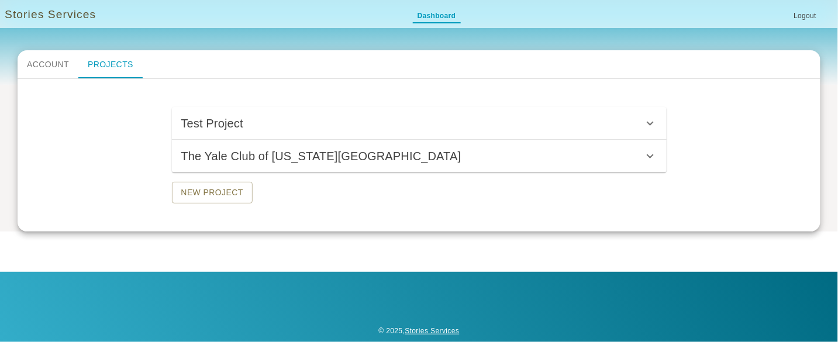
click at [337, 163] on h6 "The Yale Club of [US_STATE][GEOGRAPHIC_DATA]" at bounding box center [321, 156] width 280 height 19
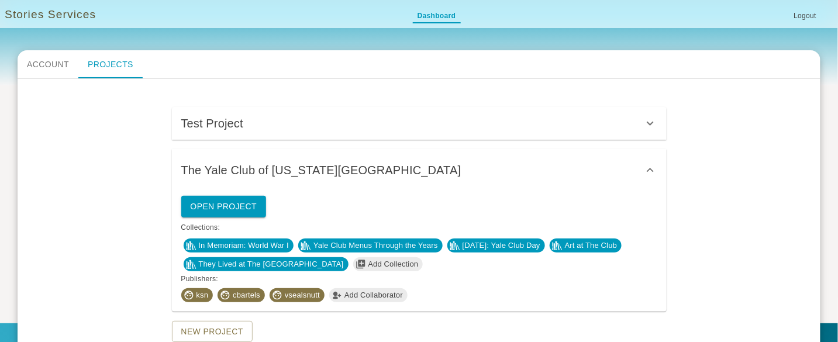
click at [311, 119] on span "Test Project" at bounding box center [412, 123] width 462 height 19
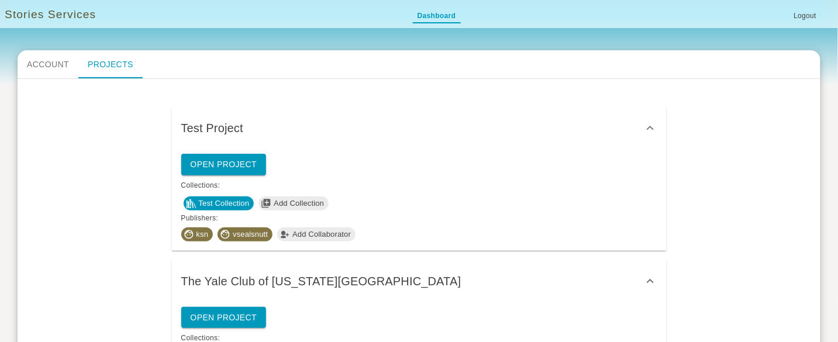
click at [229, 206] on span "Test Collection" at bounding box center [224, 204] width 60 height 12
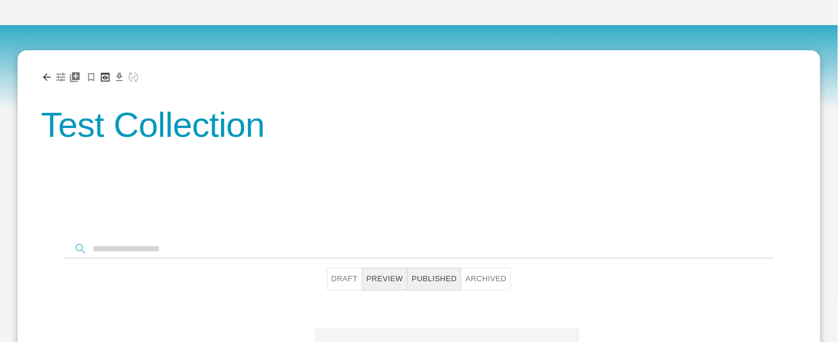
scroll to position [161, 0]
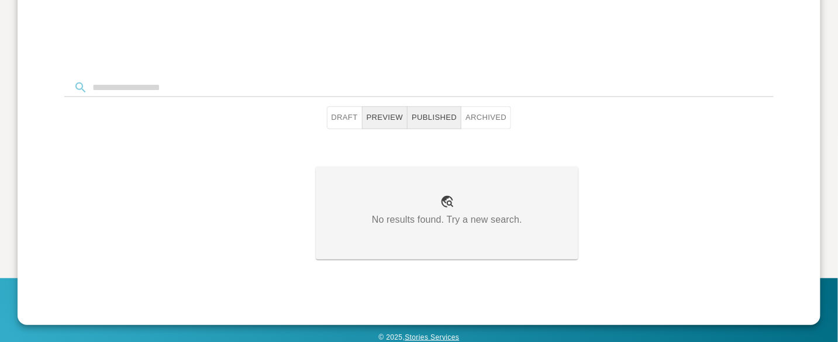
click at [335, 118] on button "Draft" at bounding box center [345, 117] width 36 height 23
click at [487, 107] on button "Archived" at bounding box center [486, 117] width 50 height 23
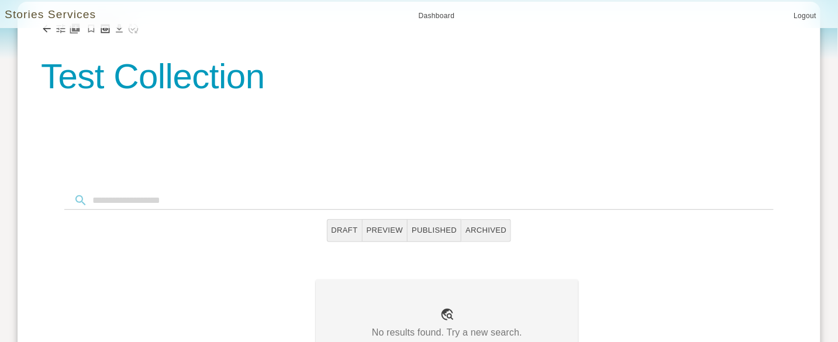
scroll to position [0, 0]
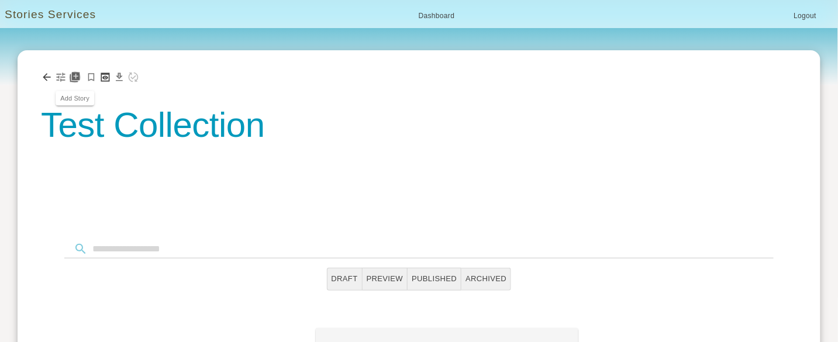
click at [78, 80] on icon "Add Story" at bounding box center [75, 78] width 10 height 10
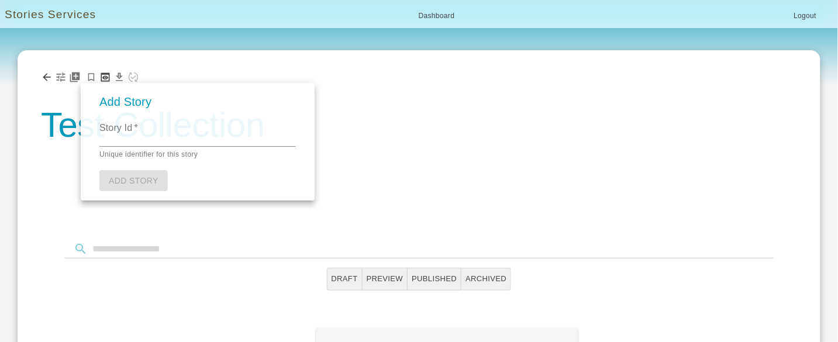
click at [117, 154] on p "Unique identifier for this story" at bounding box center [197, 155] width 197 height 12
click at [118, 143] on textarea "Story Id   *" at bounding box center [197, 136] width 197 height 13
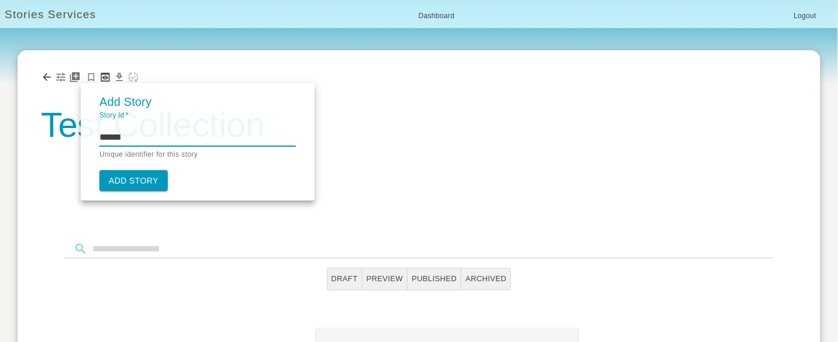
type textarea "******"
click at [132, 177] on link "Add Story" at bounding box center [133, 181] width 68 height 22
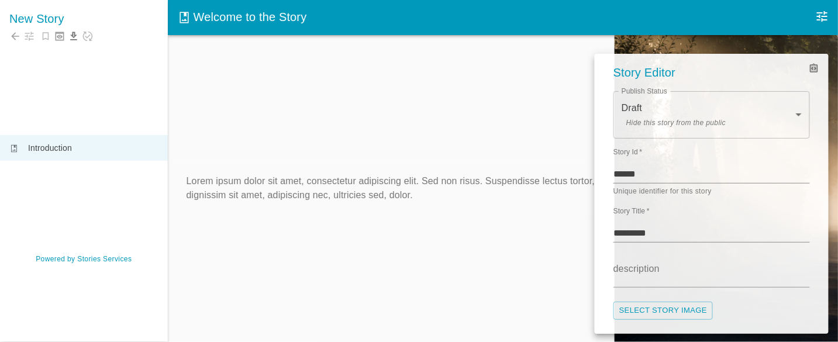
click at [26, 32] on div at bounding box center [419, 171] width 838 height 342
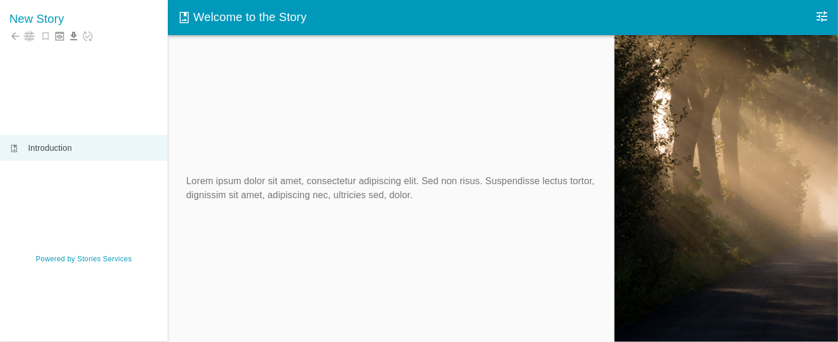
click at [27, 35] on icon "button" at bounding box center [29, 36] width 9 height 9
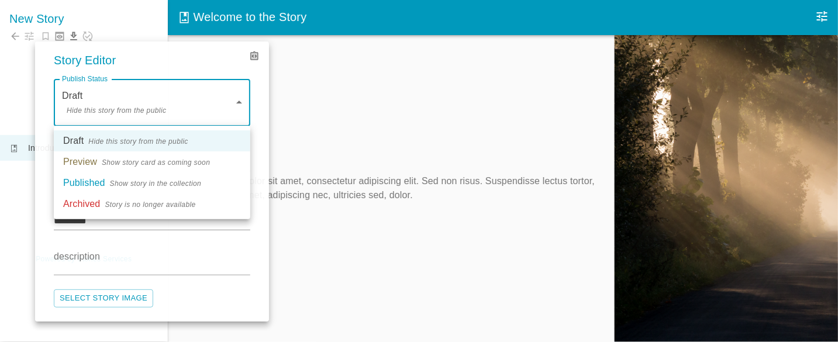
click at [154, 101] on body "New Story photo_album Introduction Powered by Stories Services photo_album Welc…" at bounding box center [419, 183] width 838 height 366
click at [133, 166] on span "Show story card as coming soon" at bounding box center [156, 163] width 108 height 12
type input "*******"
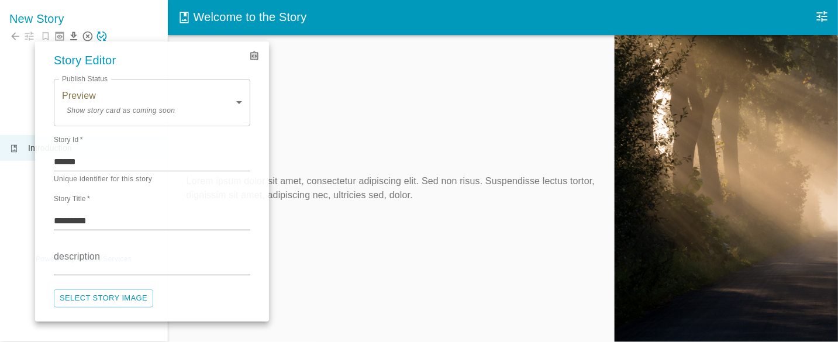
click at [302, 122] on div at bounding box center [419, 171] width 838 height 342
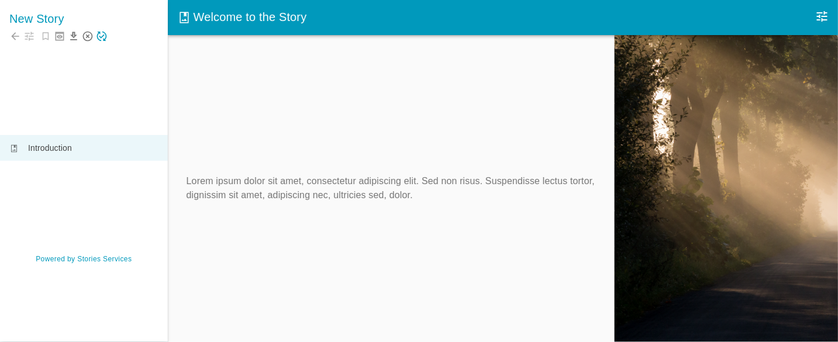
click at [191, 157] on div "Lorem ipsum dolor sit amet, consectetur adipiscing elit. Sed non risus. Suspend…" at bounding box center [392, 188] width 448 height 307
click at [125, 116] on div "New Story" at bounding box center [84, 63] width 168 height 126
drag, startPoint x: 105, startPoint y: 39, endPoint x: 135, endPoint y: 100, distance: 68.6
click at [135, 100] on div "New Story" at bounding box center [84, 63] width 168 height 126
click at [106, 38] on icon "Save Story" at bounding box center [102, 37] width 10 height 10
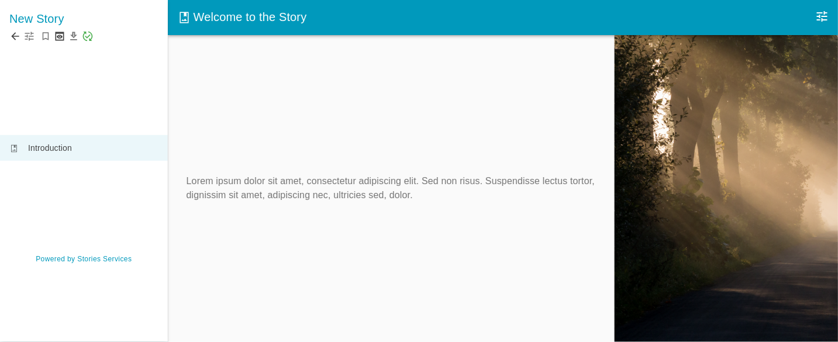
click at [30, 34] on icon "button" at bounding box center [29, 36] width 12 height 12
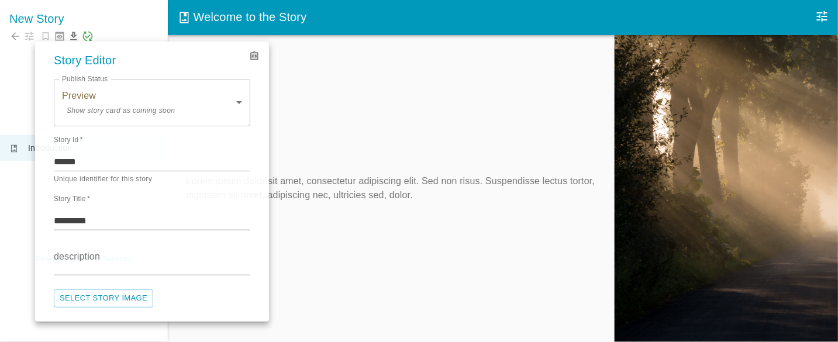
click at [25, 72] on div at bounding box center [419, 171] width 838 height 342
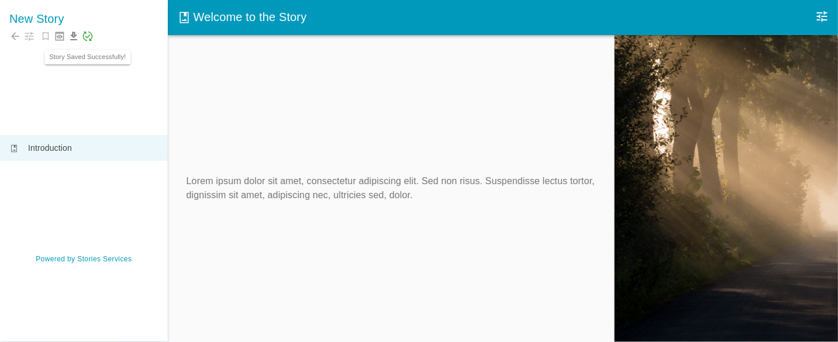
click at [87, 36] on icon "Story Saved Successfully!" at bounding box center [88, 37] width 10 height 10
click at [29, 39] on icon "button" at bounding box center [29, 36] width 9 height 9
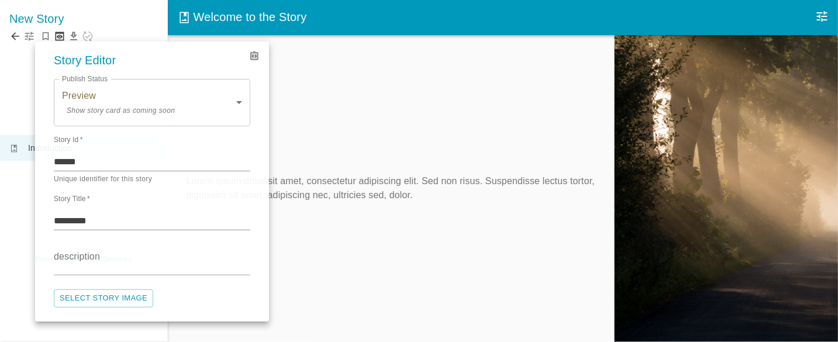
click at [29, 39] on div at bounding box center [419, 171] width 838 height 342
